Goal: Participate in discussion

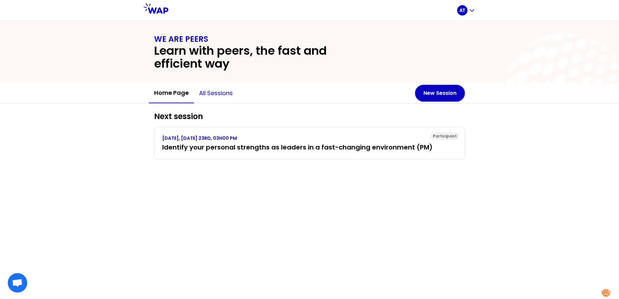
click at [214, 93] on button "All sessions" at bounding box center [216, 93] width 44 height 19
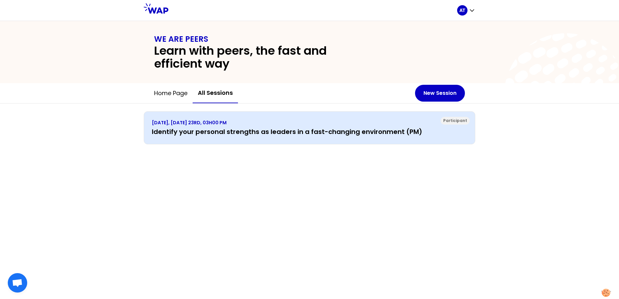
click at [221, 132] on h3 "Identify your personal strengths as leaders in a fast-changing environment (PM)" at bounding box center [309, 131] width 315 height 9
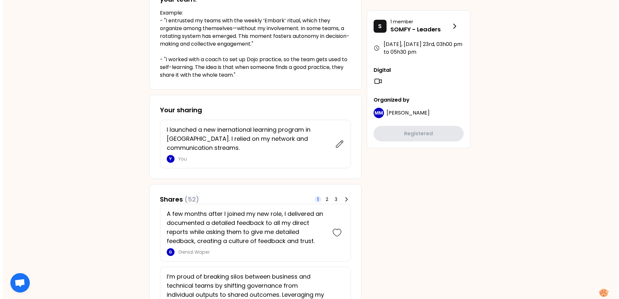
scroll to position [194, 0]
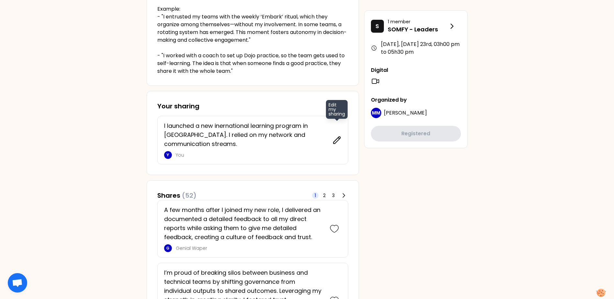
click at [335, 137] on icon at bounding box center [336, 140] width 9 height 9
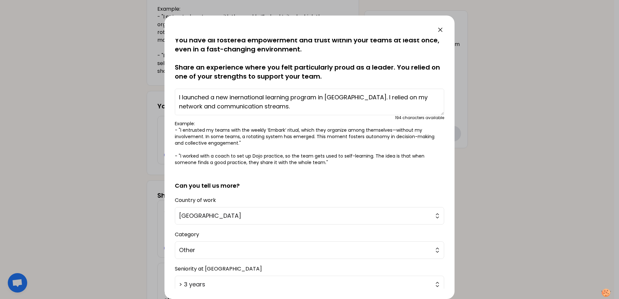
scroll to position [0, 0]
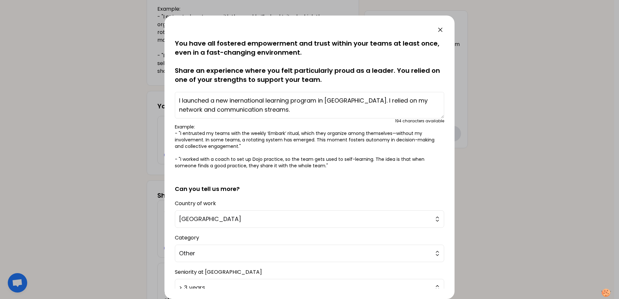
drag, startPoint x: 252, startPoint y: 110, endPoint x: 183, endPoint y: 98, distance: 70.9
click at [183, 98] on textarea "I launched a new inernational learning program in [GEOGRAPHIC_DATA]. I relied o…" at bounding box center [309, 105] width 269 height 27
click at [247, 104] on textarea "I put in place a developemnt process that" at bounding box center [309, 105] width 269 height 27
drag, startPoint x: 247, startPoint y: 104, endPoint x: 242, endPoint y: 101, distance: 6.1
click at [242, 101] on textarea "I put in place a developemnt process that" at bounding box center [309, 105] width 269 height 27
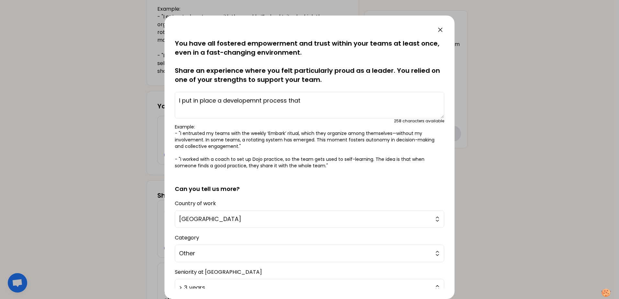
click at [249, 100] on textarea "I put in place a developemnt process that" at bounding box center [309, 105] width 269 height 27
click at [305, 99] on textarea "I put in place a development process that" at bounding box center [309, 105] width 269 height 27
drag, startPoint x: 263, startPoint y: 101, endPoint x: 224, endPoint y: 100, distance: 38.5
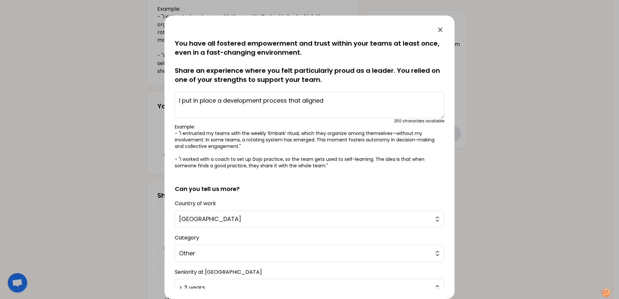
click at [224, 100] on textarea "I put in place a development process that aligned" at bounding box center [309, 105] width 269 height 27
click at [292, 102] on textarea "I put in place a process that aligned" at bounding box center [309, 105] width 269 height 27
click at [345, 101] on textarea "I put in place a process that aligned multiple department, functions and activi…" at bounding box center [309, 105] width 269 height 27
click at [215, 109] on textarea "I put in place a process that aligned multiple departments, functions and activ…" at bounding box center [309, 105] width 269 height 27
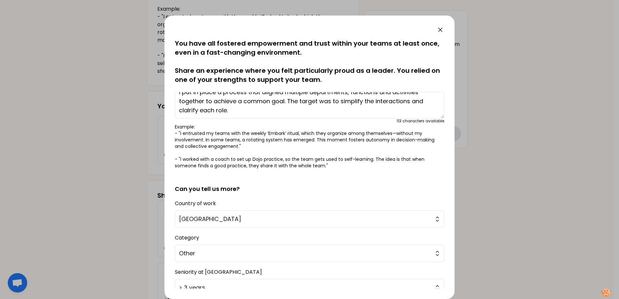
scroll to position [9, 0]
click at [214, 108] on textarea "I put in place a process that aligned multiple departments, functions and activ…" at bounding box center [309, 105] width 269 height 27
click at [261, 108] on textarea "I put in place a process that aligned multiple departments, functions and activ…" at bounding box center [309, 105] width 269 height 27
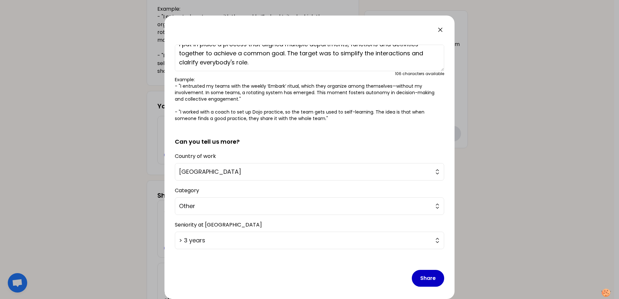
scroll to position [50, 0]
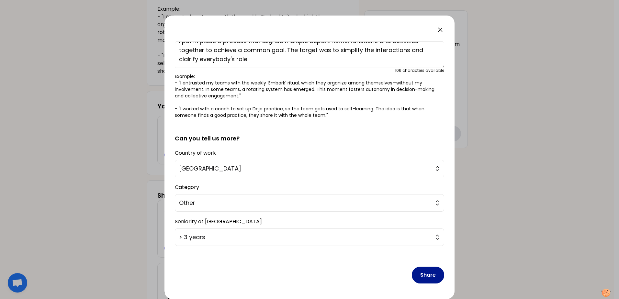
type textarea "I put in place a process that aligned multiple departments, functions and activ…"
click at [424, 275] on button "Share" at bounding box center [428, 275] width 32 height 17
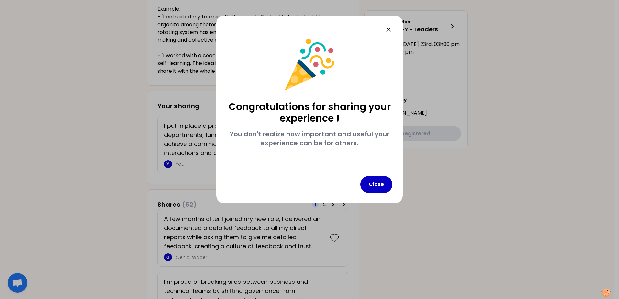
scroll to position [0, 0]
click at [375, 178] on button "Close" at bounding box center [376, 184] width 32 height 17
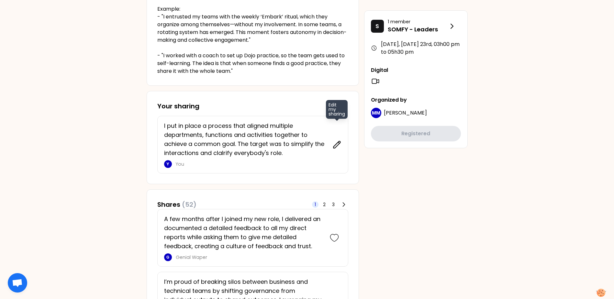
click at [333, 146] on icon at bounding box center [336, 144] width 7 height 7
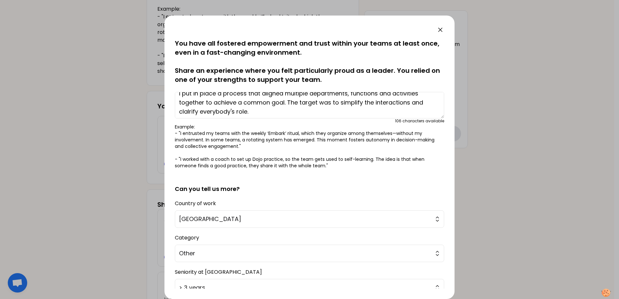
scroll to position [9, 0]
click at [191, 109] on textarea "I put in place a process that aligned multiple departments, functions and activ…" at bounding box center [309, 105] width 269 height 27
click at [190, 109] on textarea "I put in place a process that aligned multiple departments, functions and activ…" at bounding box center [309, 105] width 269 height 27
click at [276, 112] on textarea "I put in place a process that aligned multiple departments, functions and activ…" at bounding box center [309, 105] width 269 height 27
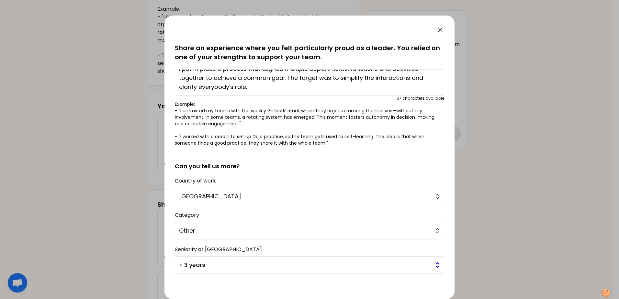
scroll to position [50, 0]
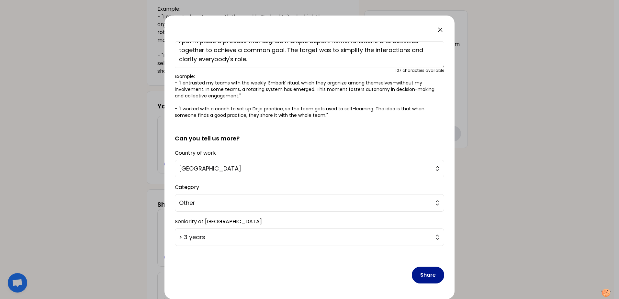
type textarea "I put in place a process that aligned multiple departments, functions and activ…"
click at [430, 274] on button "Share" at bounding box center [428, 275] width 32 height 17
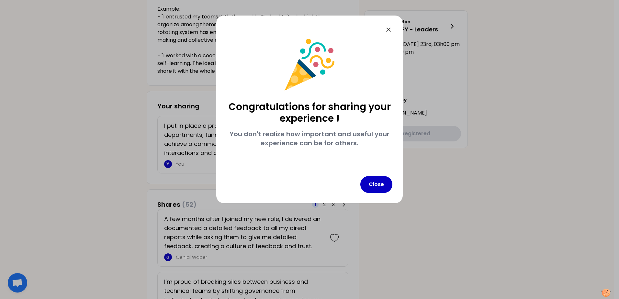
scroll to position [0, 0]
